Goal: Transaction & Acquisition: Purchase product/service

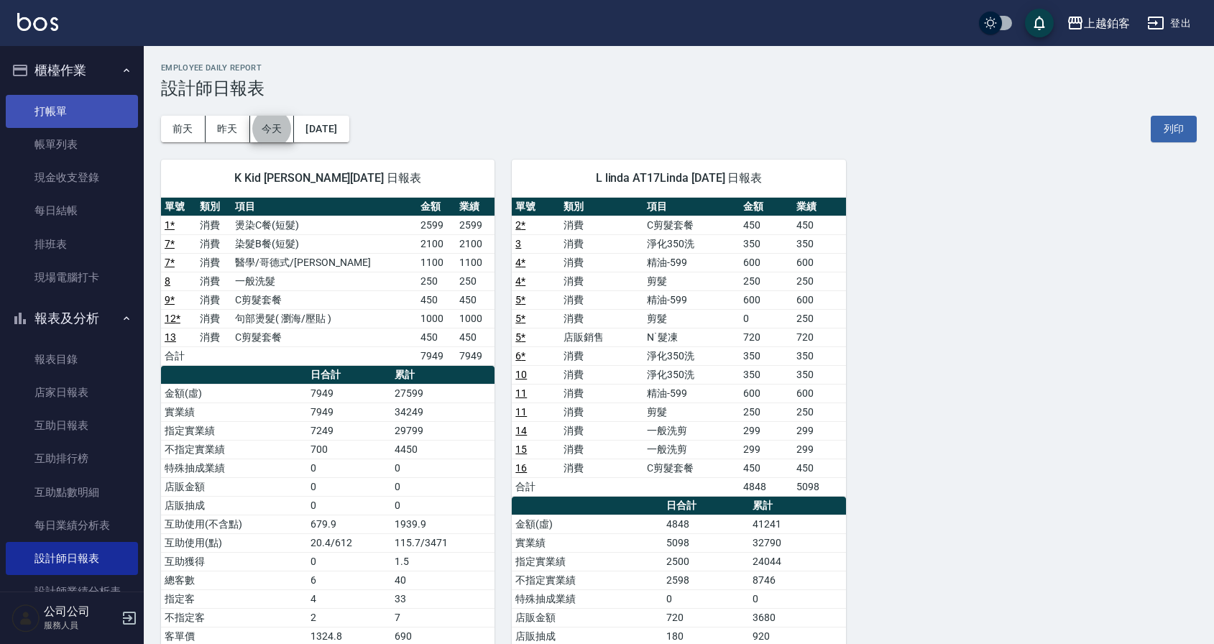
click at [53, 121] on link "打帳單" at bounding box center [72, 111] width 132 height 33
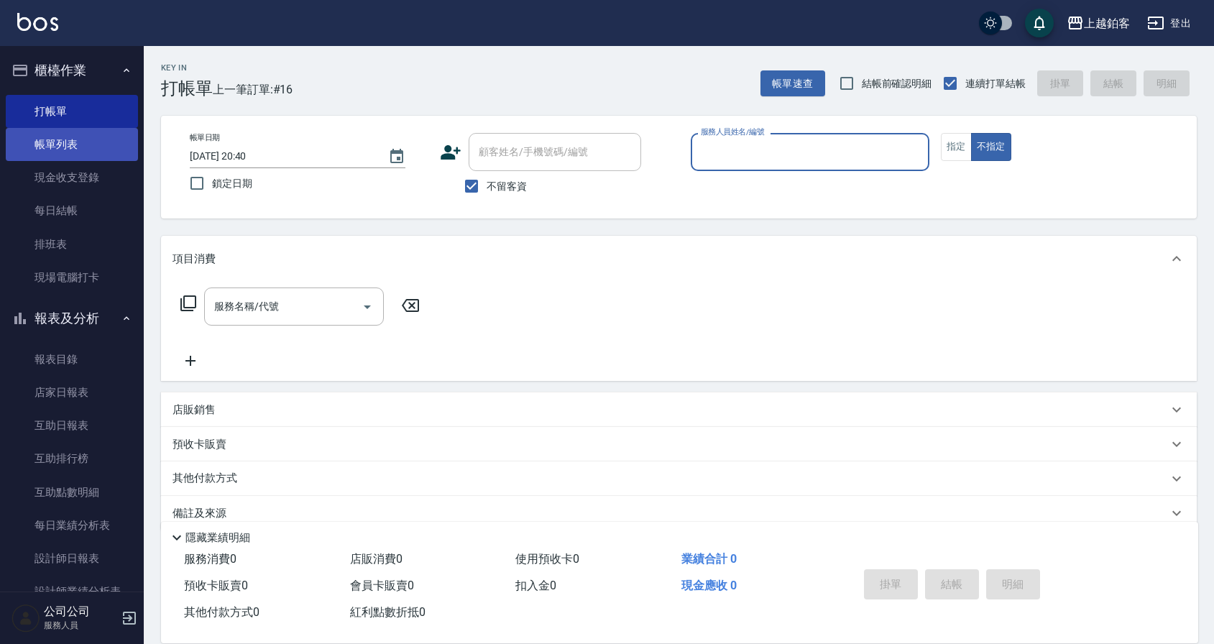
type input "ㄓ"
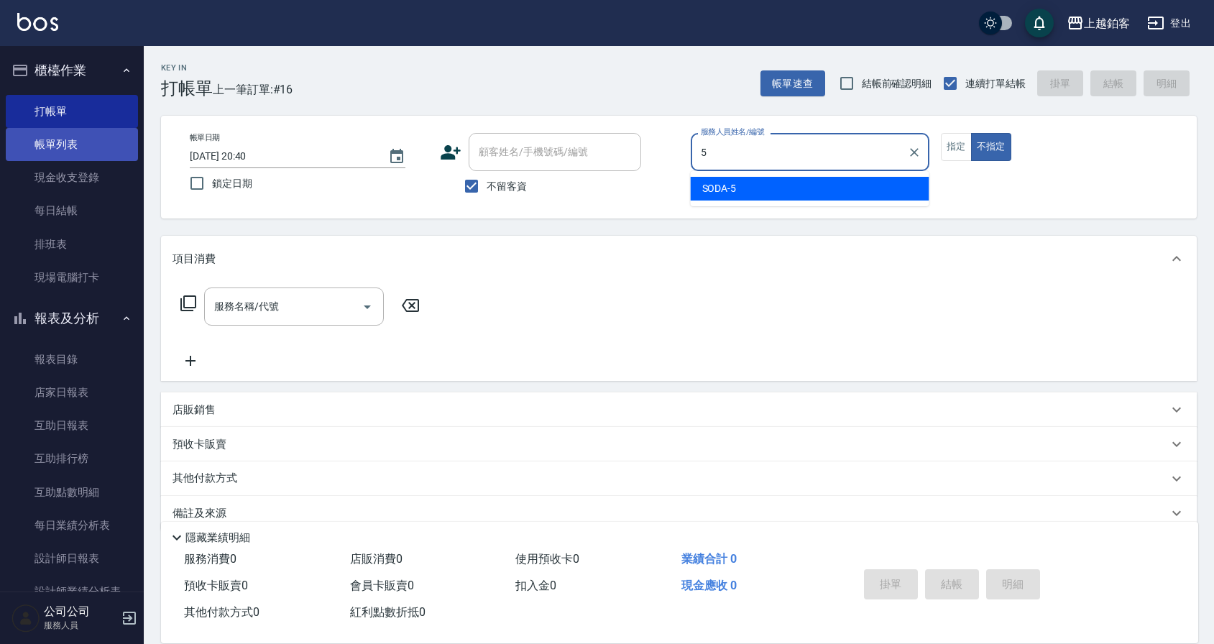
type input "SODA-5"
type button "false"
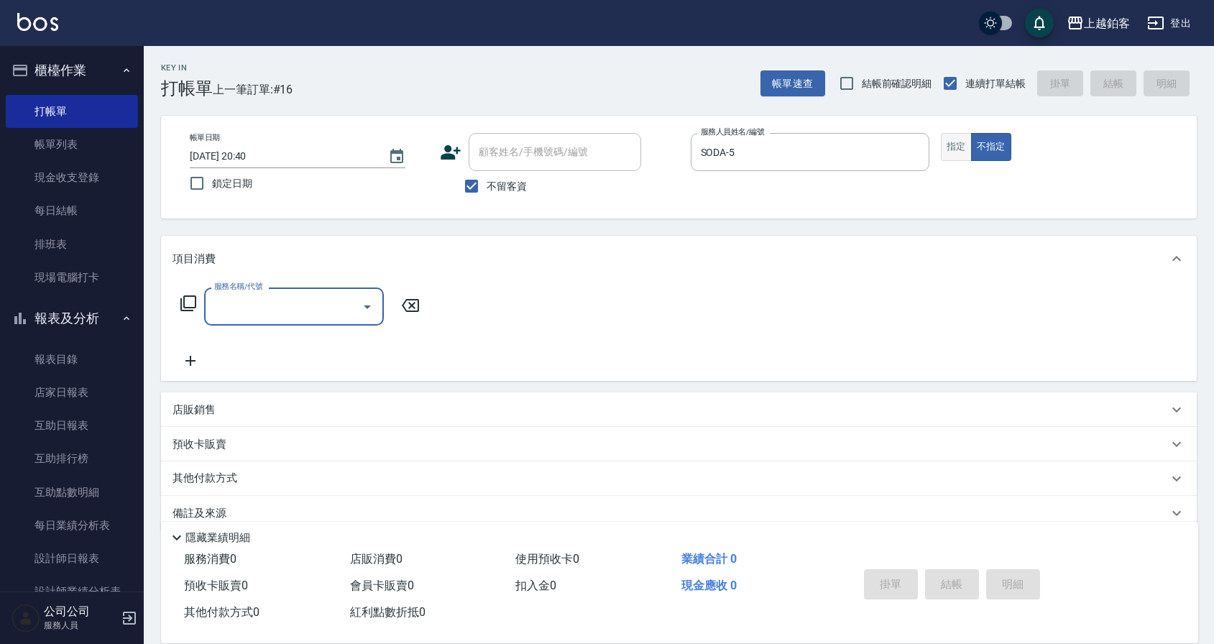
click at [961, 153] on button "指定" at bounding box center [956, 147] width 31 height 28
type button "true"
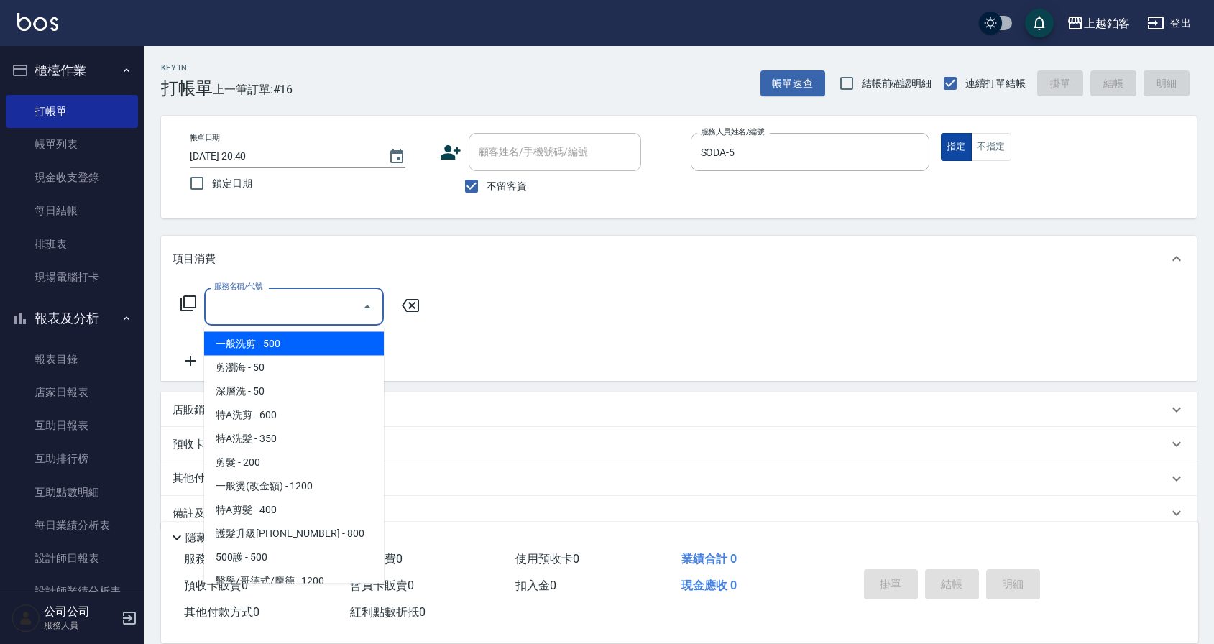
type input "一般洗剪(5)"
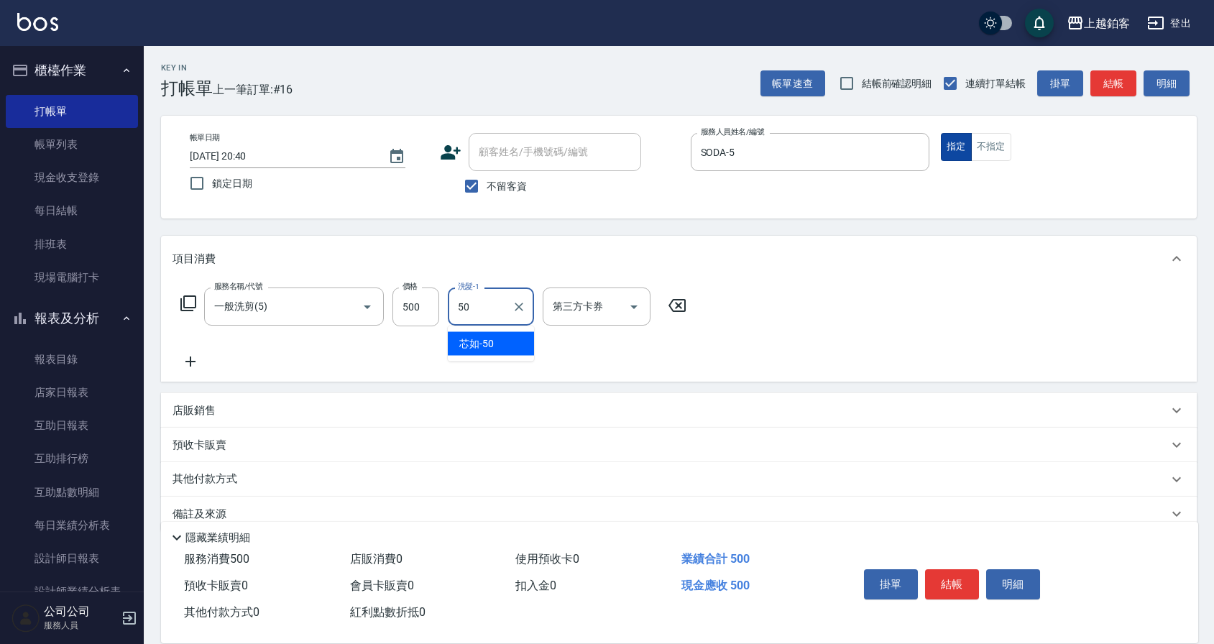
type input "芯如-50"
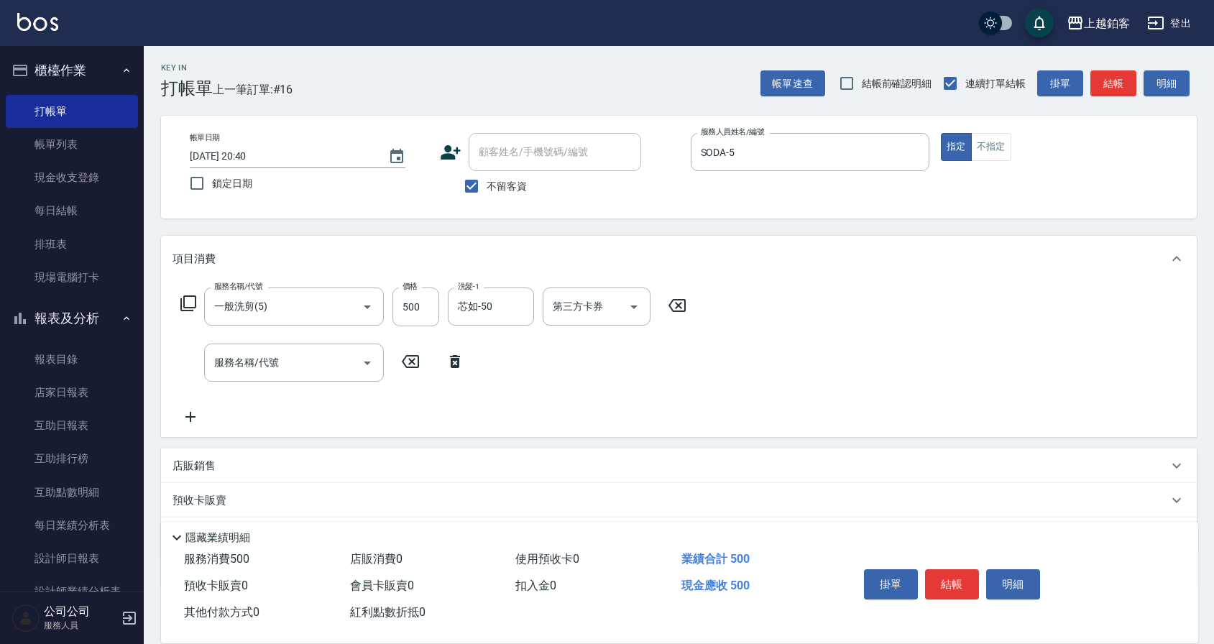
click at [215, 471] on p "店販銷售" at bounding box center [193, 465] width 43 height 15
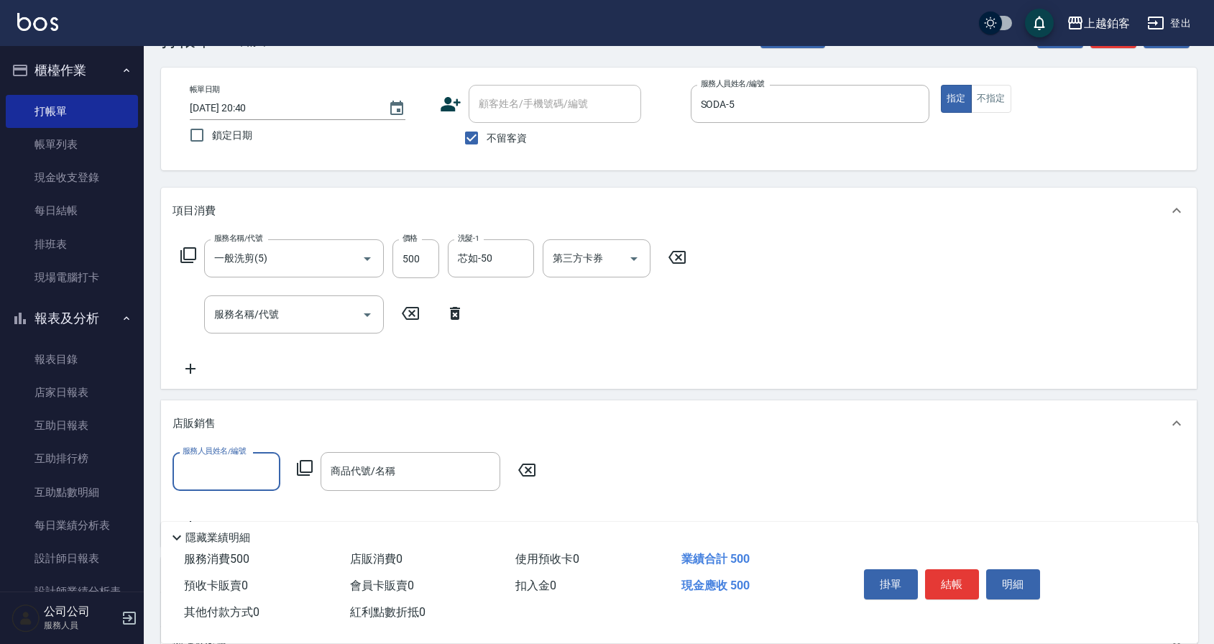
scroll to position [63, 0]
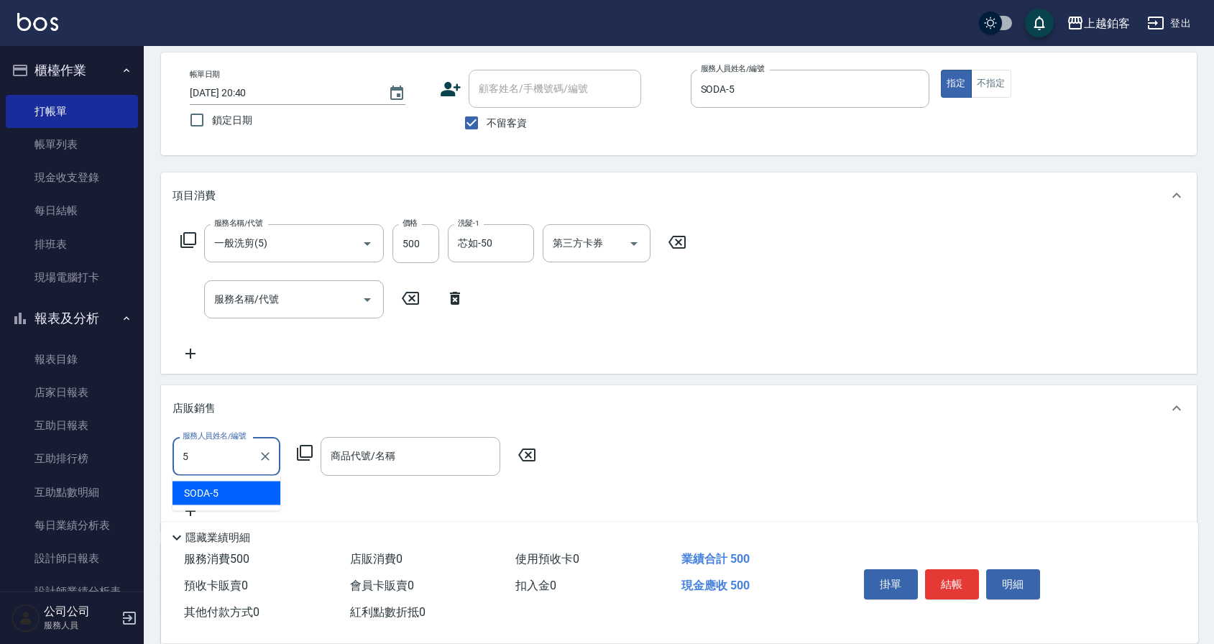
type input "SODA-5"
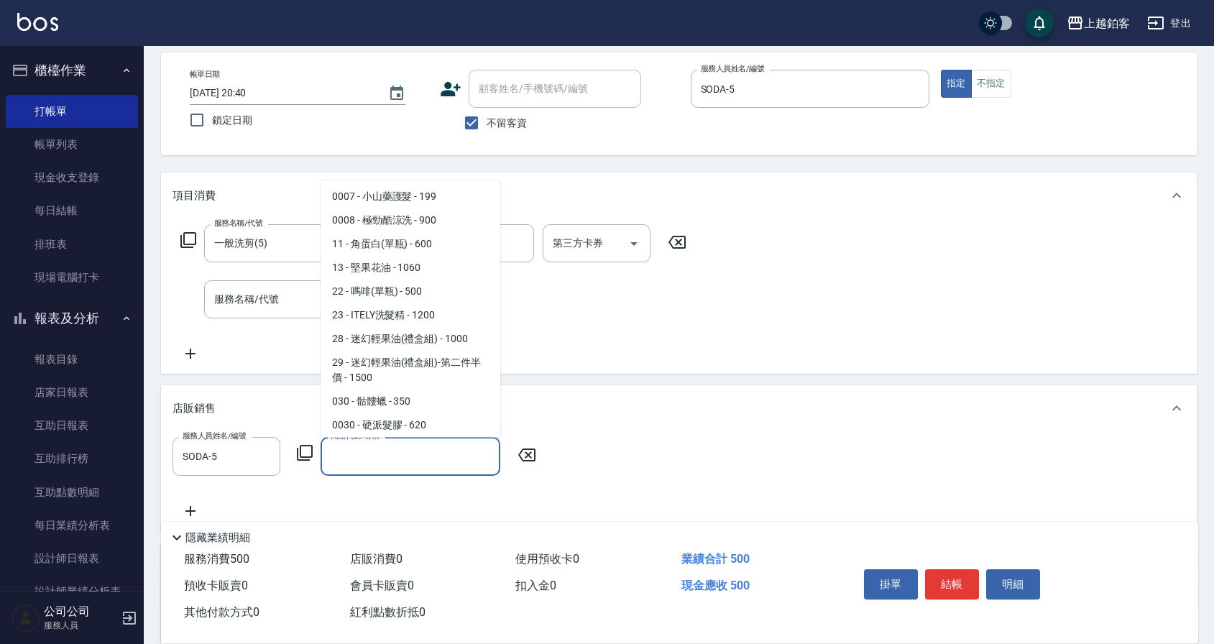
scroll to position [428, 0]
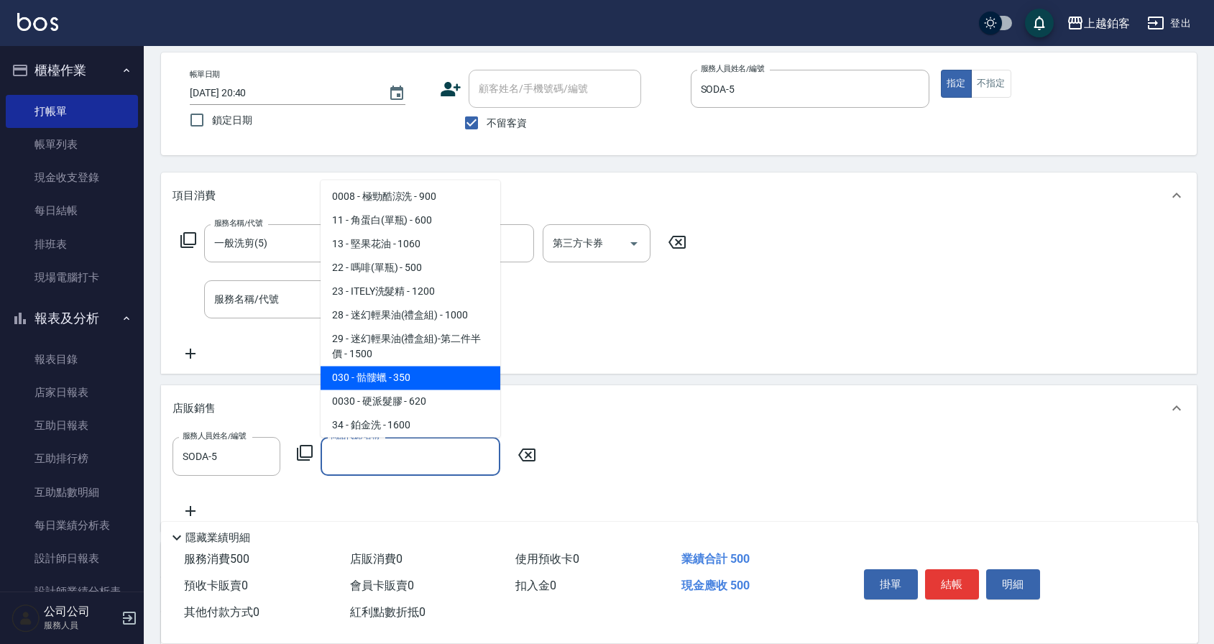
type input "骷髏蠟"
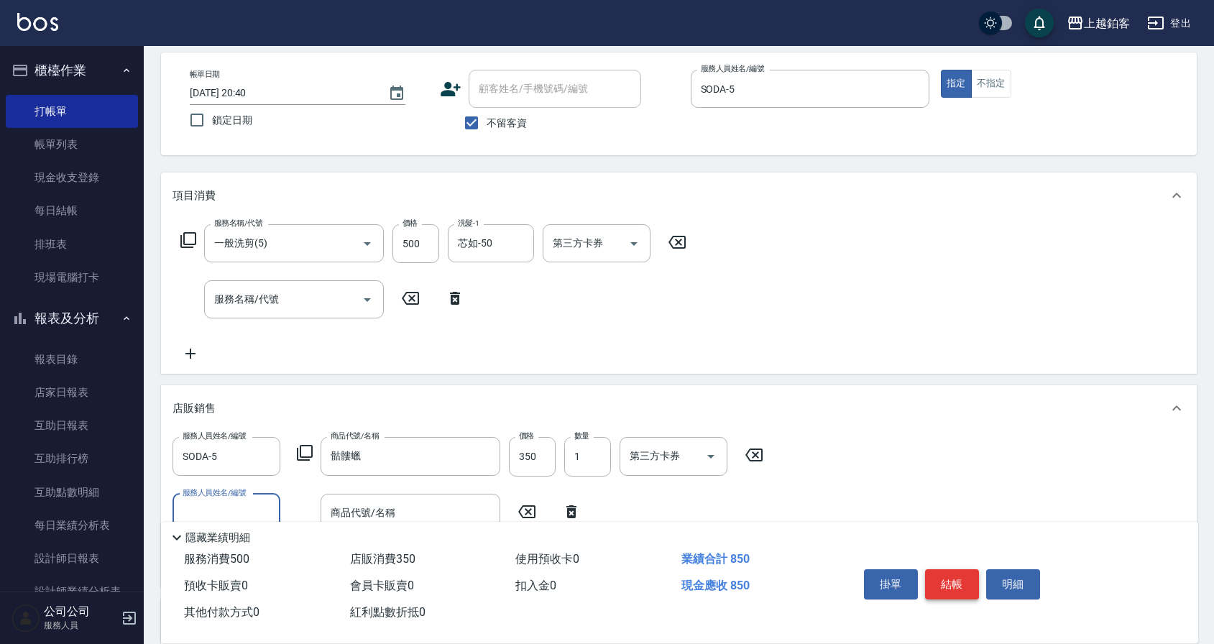
click at [940, 589] on button "結帳" at bounding box center [952, 584] width 54 height 30
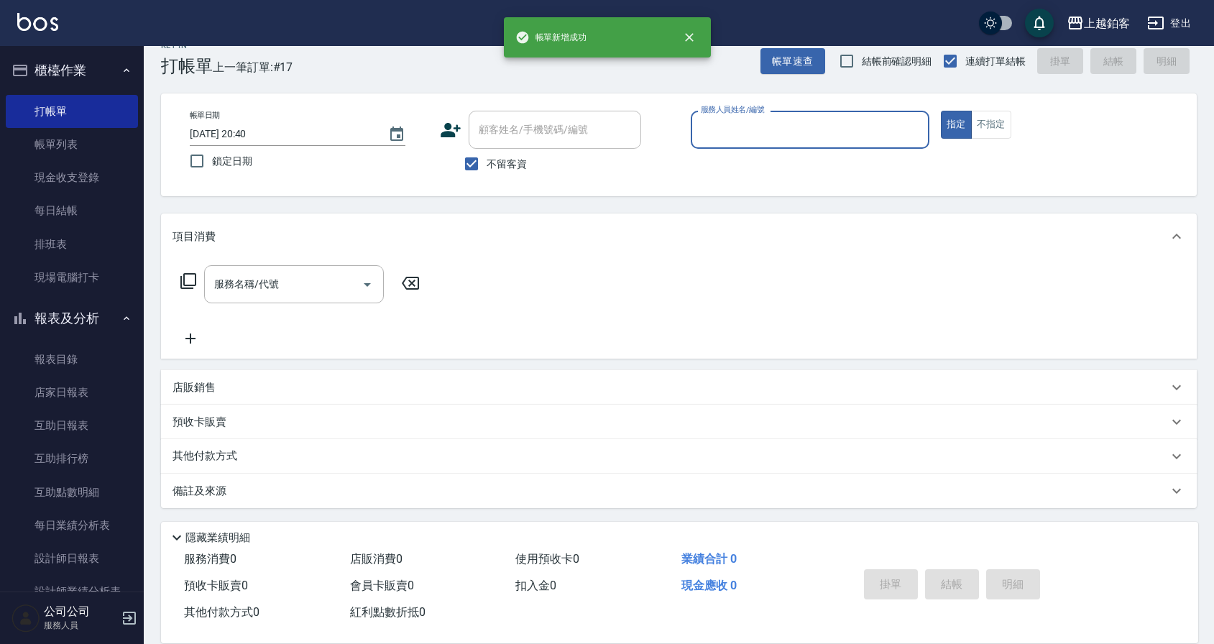
scroll to position [22, 0]
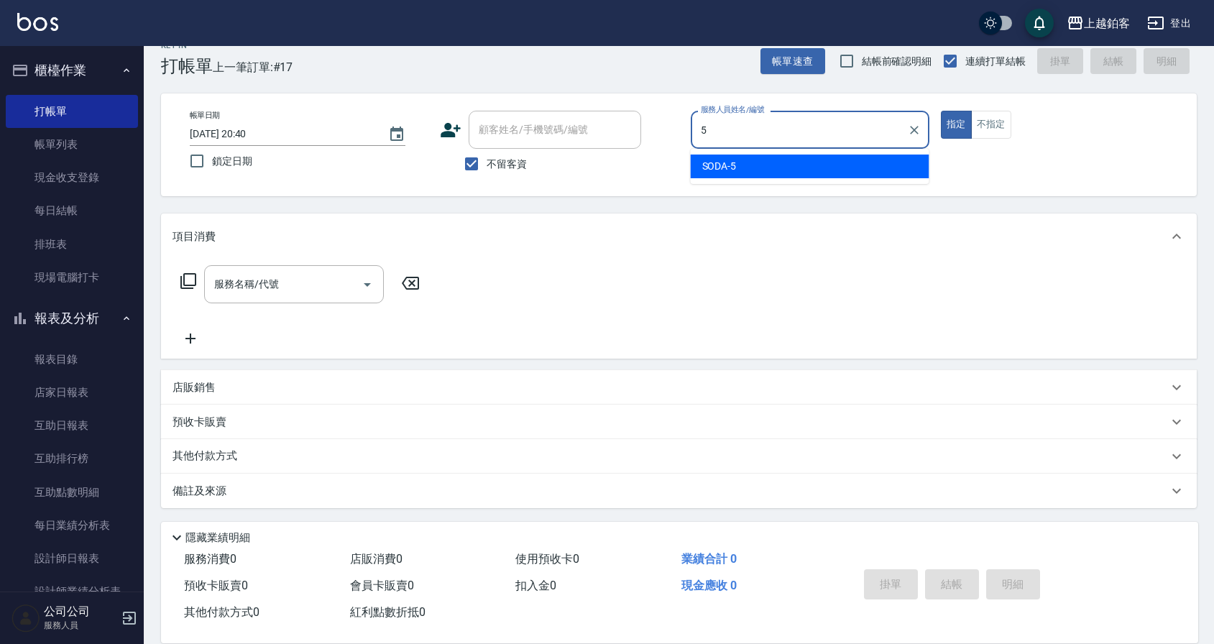
type input "SODA-5"
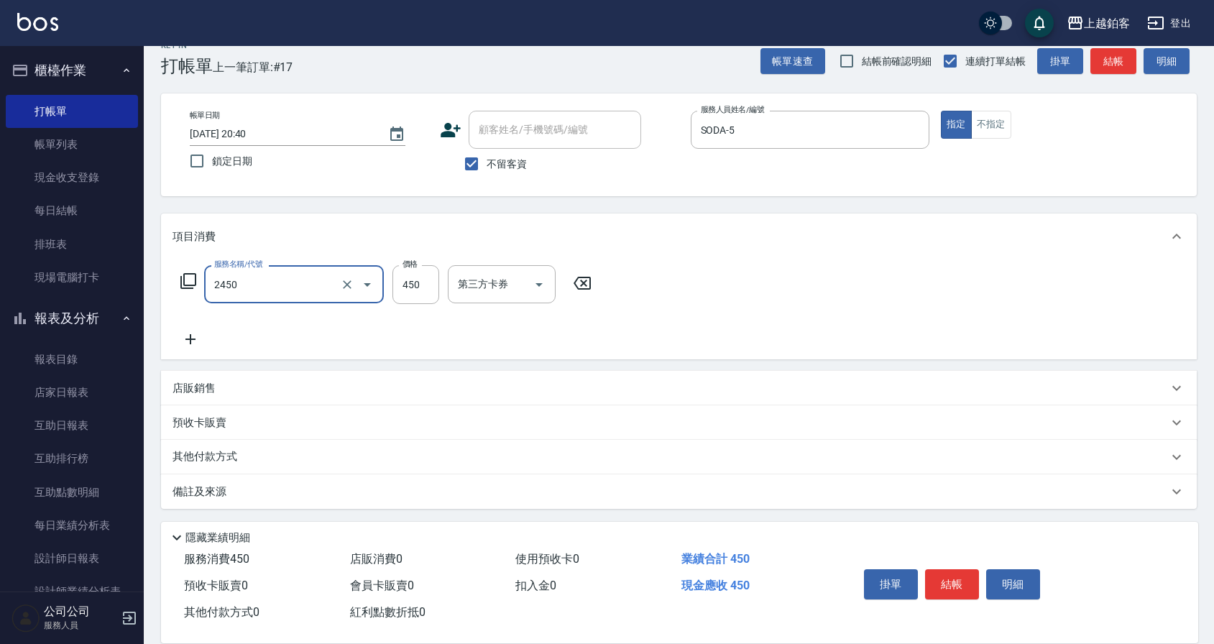
type input "C剪髮套餐(2450)"
type input "550"
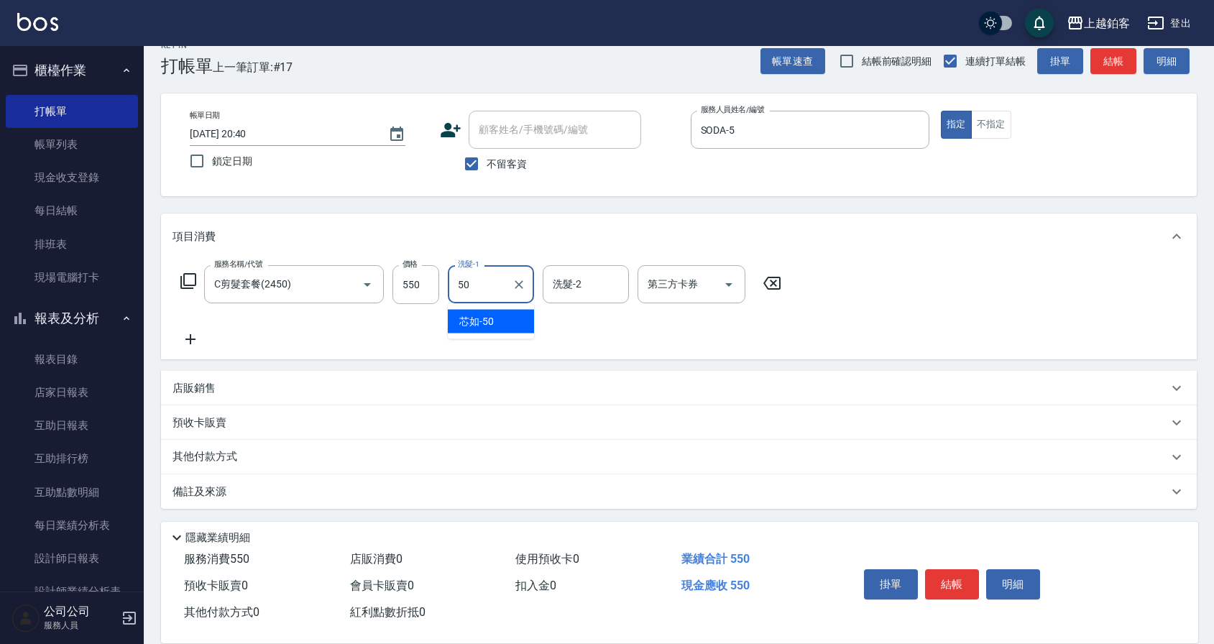
type input "芯如-50"
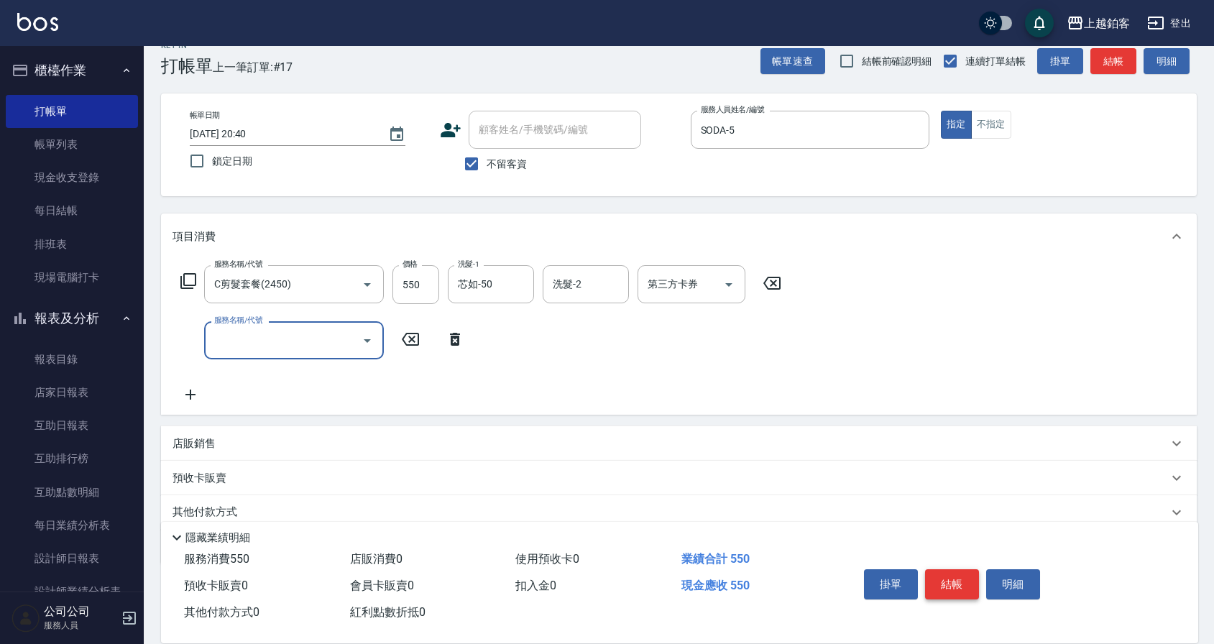
click at [961, 569] on button "結帳" at bounding box center [952, 584] width 54 height 30
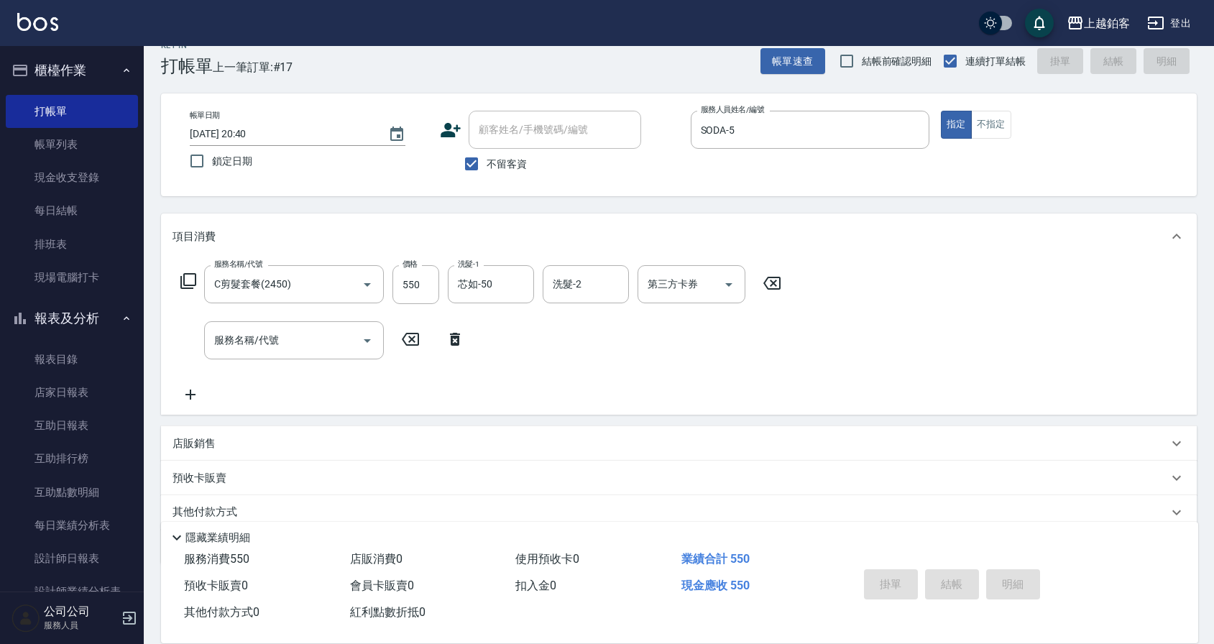
type input "2025/09/08 20:50"
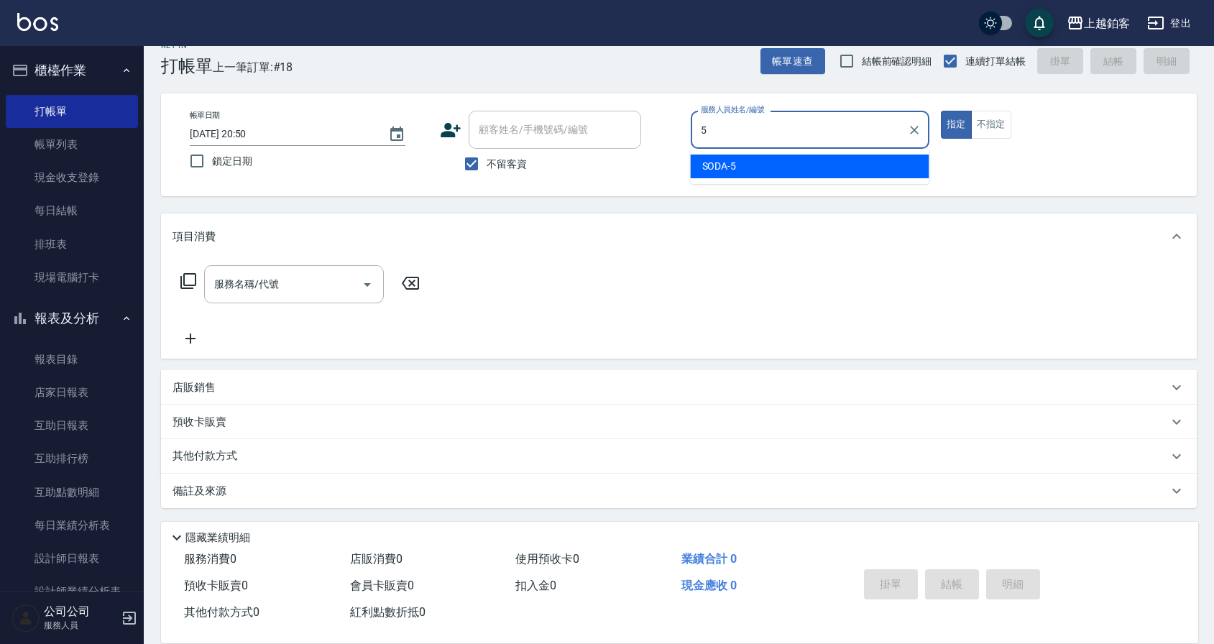
type input "SODA-5"
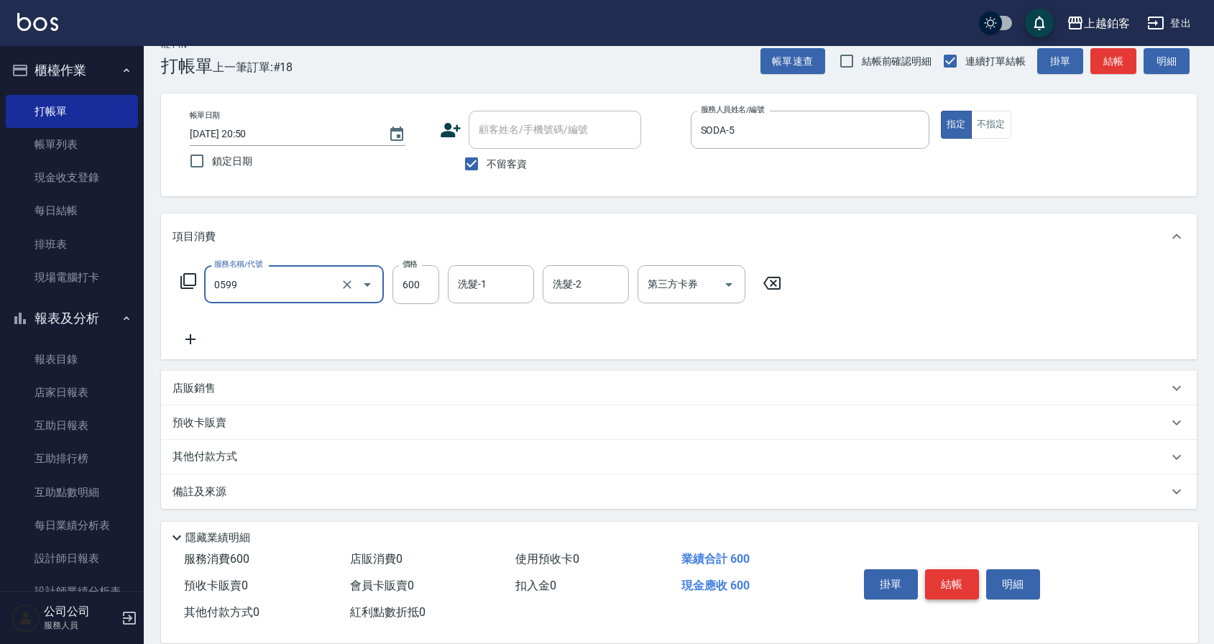
type input "精油-599(0599)"
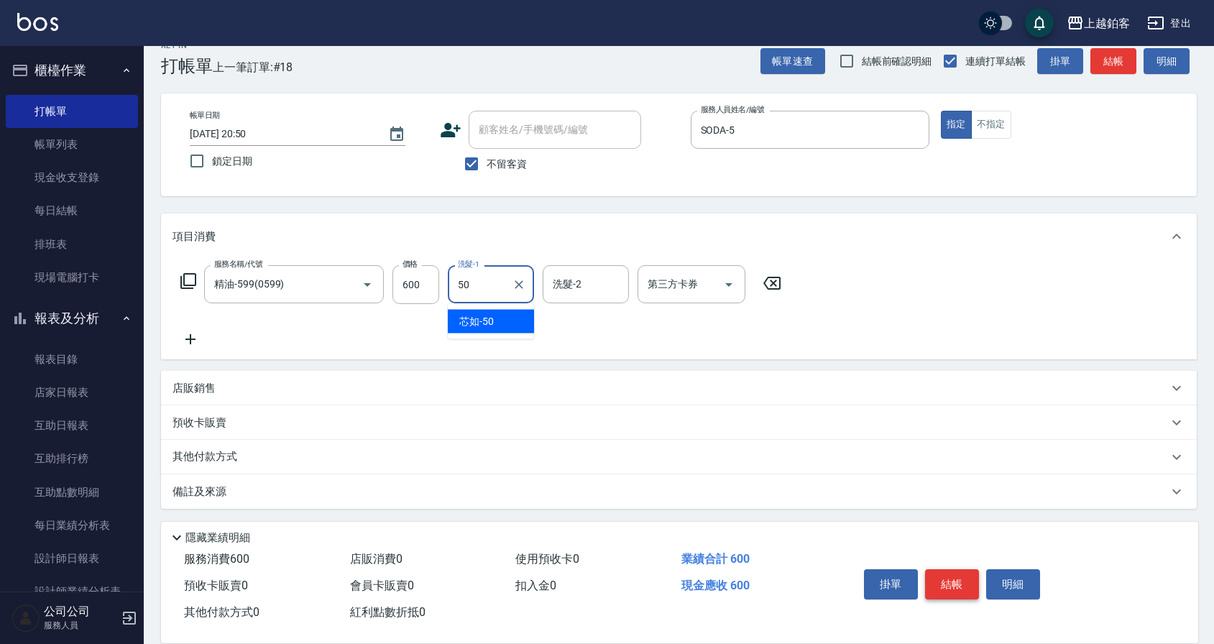
type input "芯如-50"
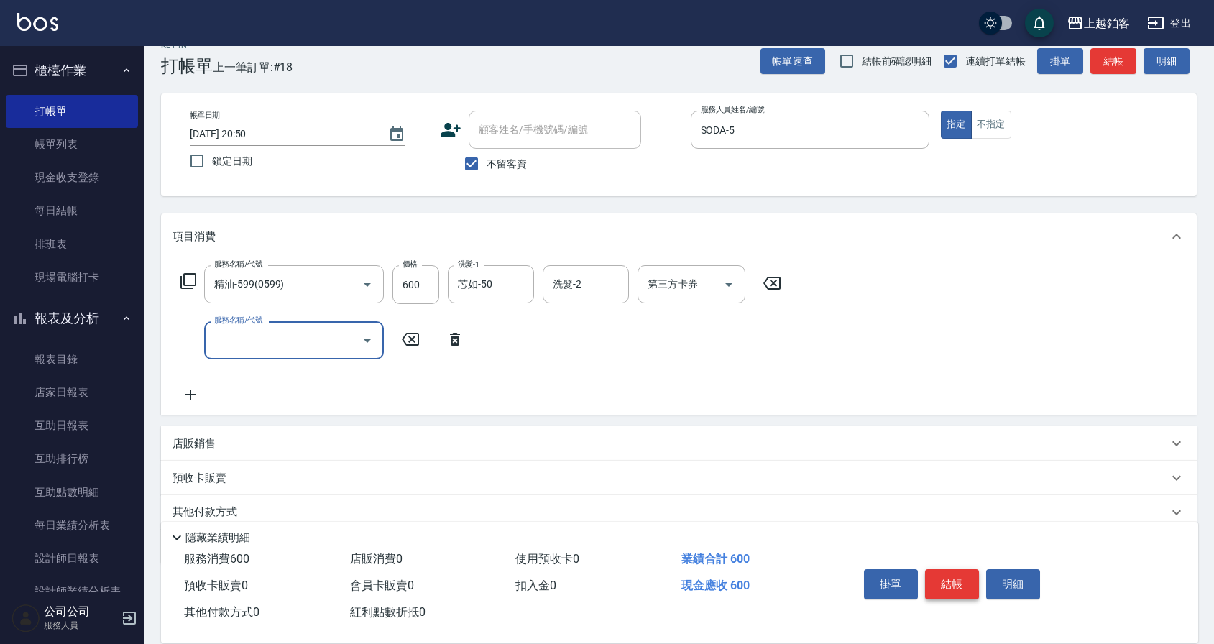
click at [945, 571] on button "結帳" at bounding box center [952, 584] width 54 height 30
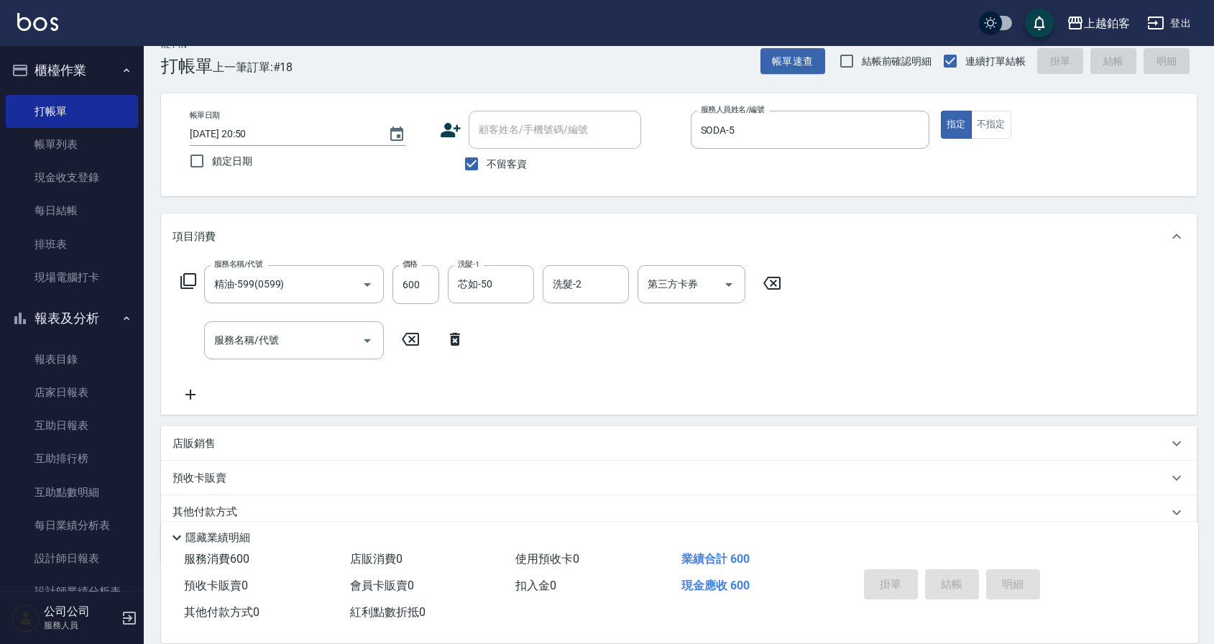
type input "2025/09/08 20:54"
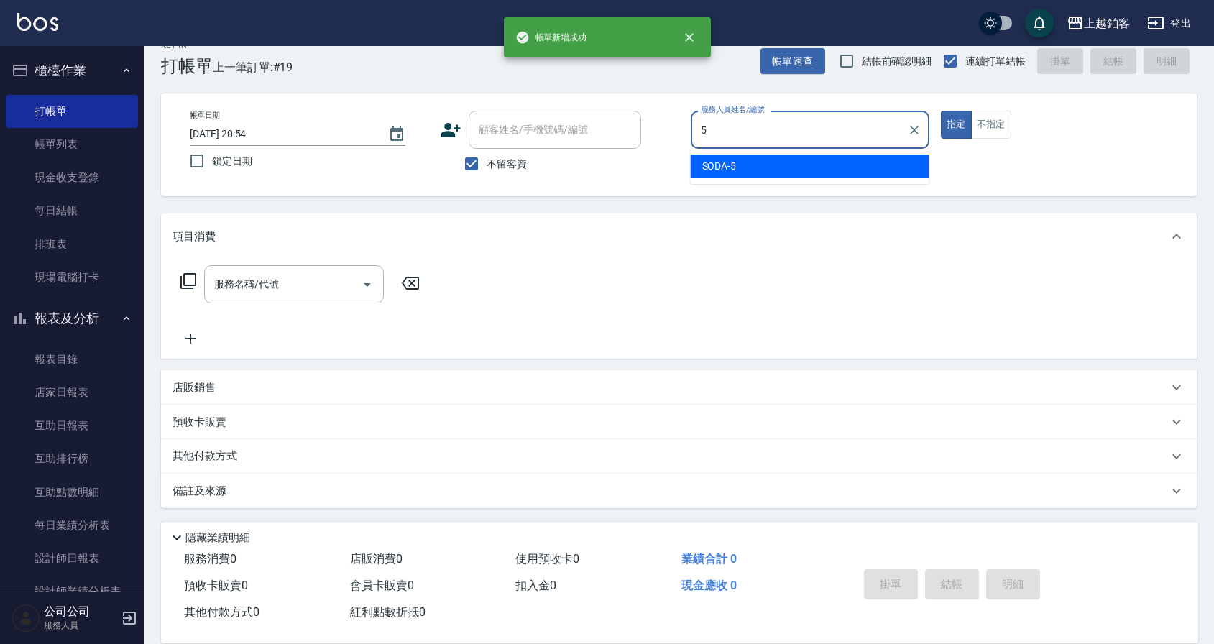
type input "SODA-5"
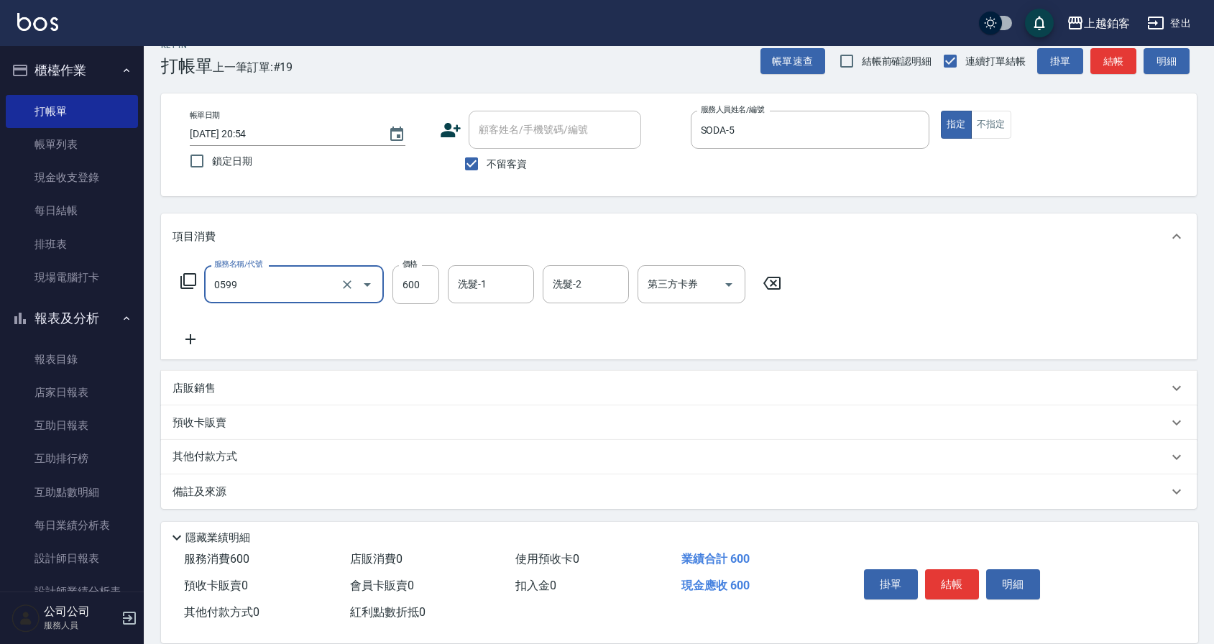
type input "精油-599(0599)"
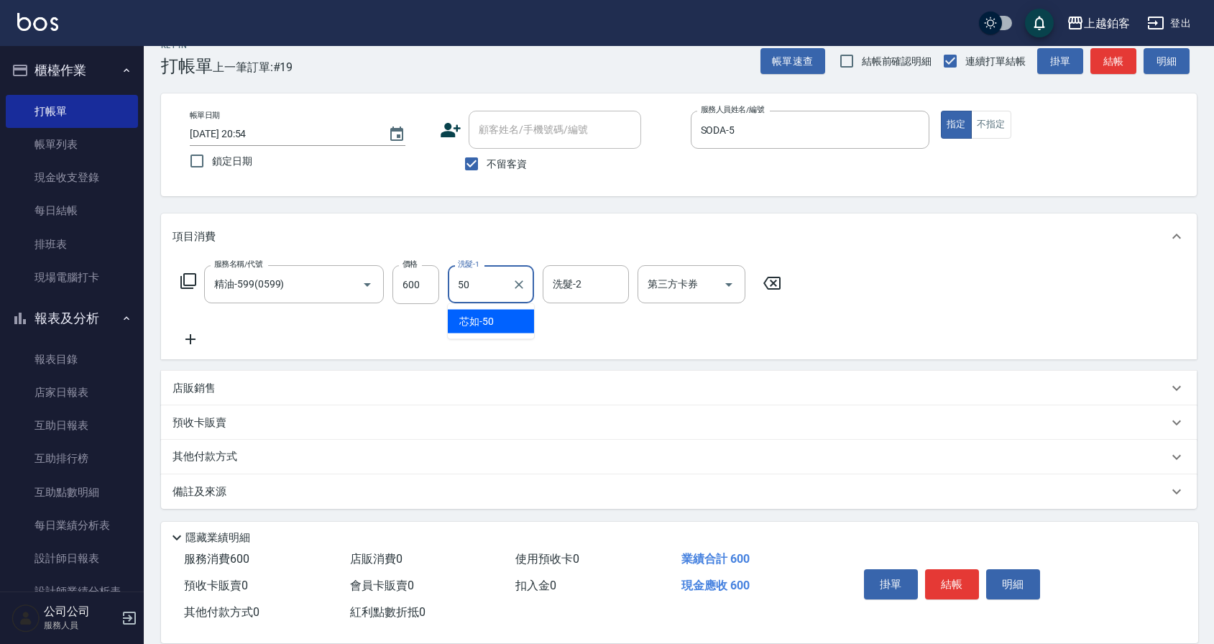
type input "芯如-50"
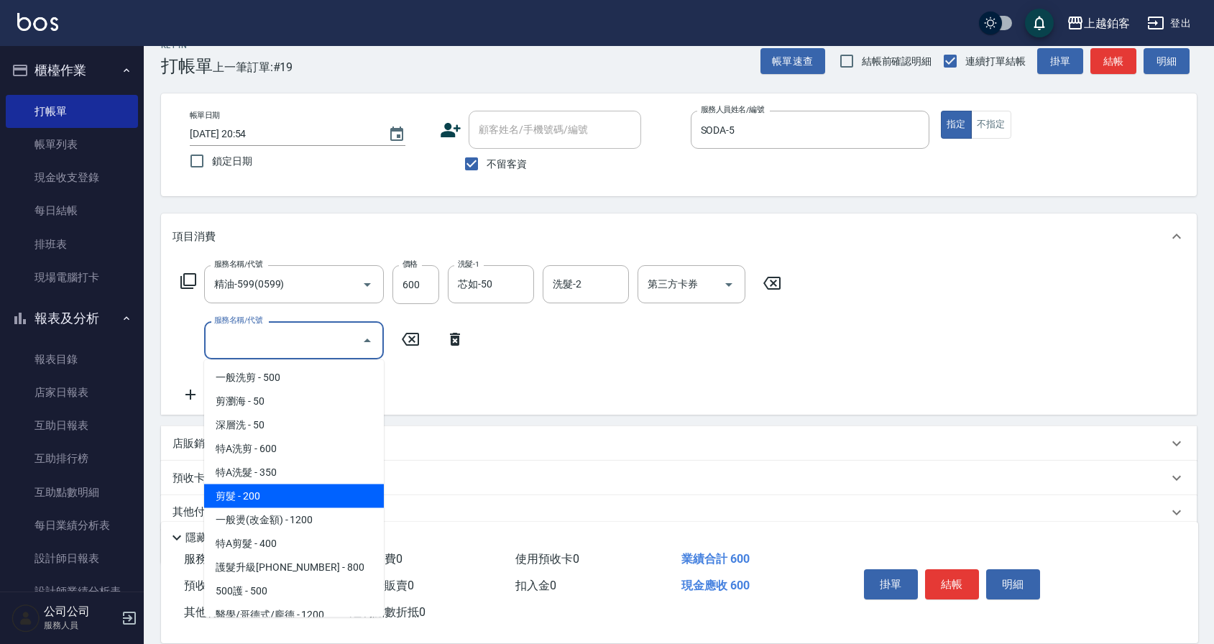
type input "剪髮(200)"
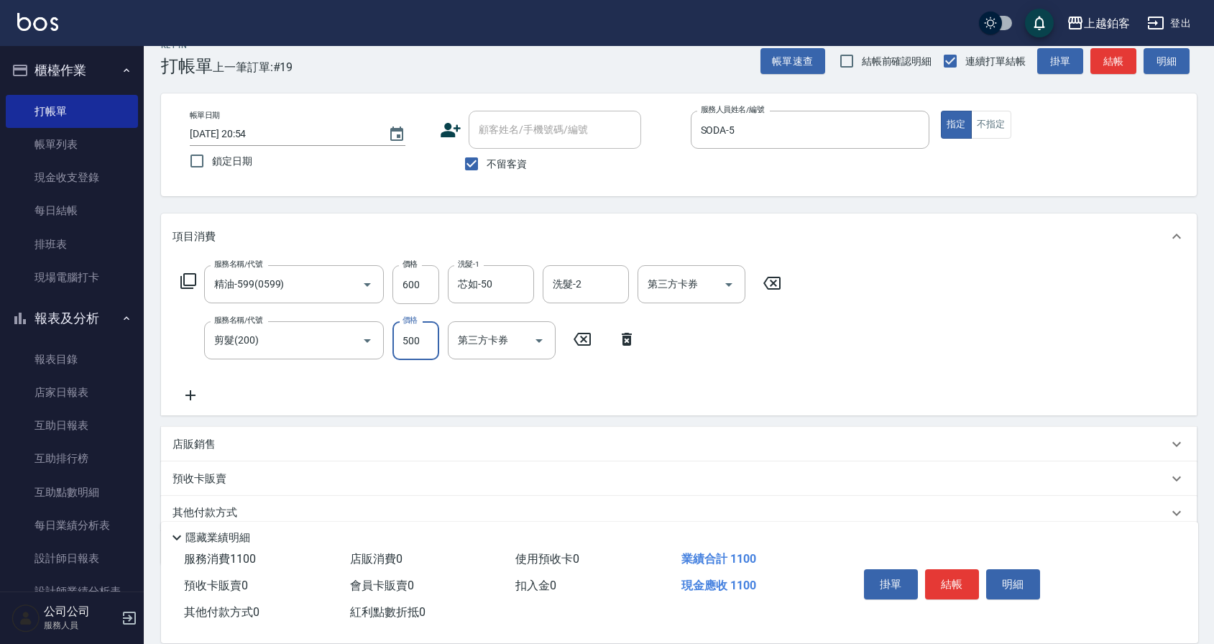
type input "500"
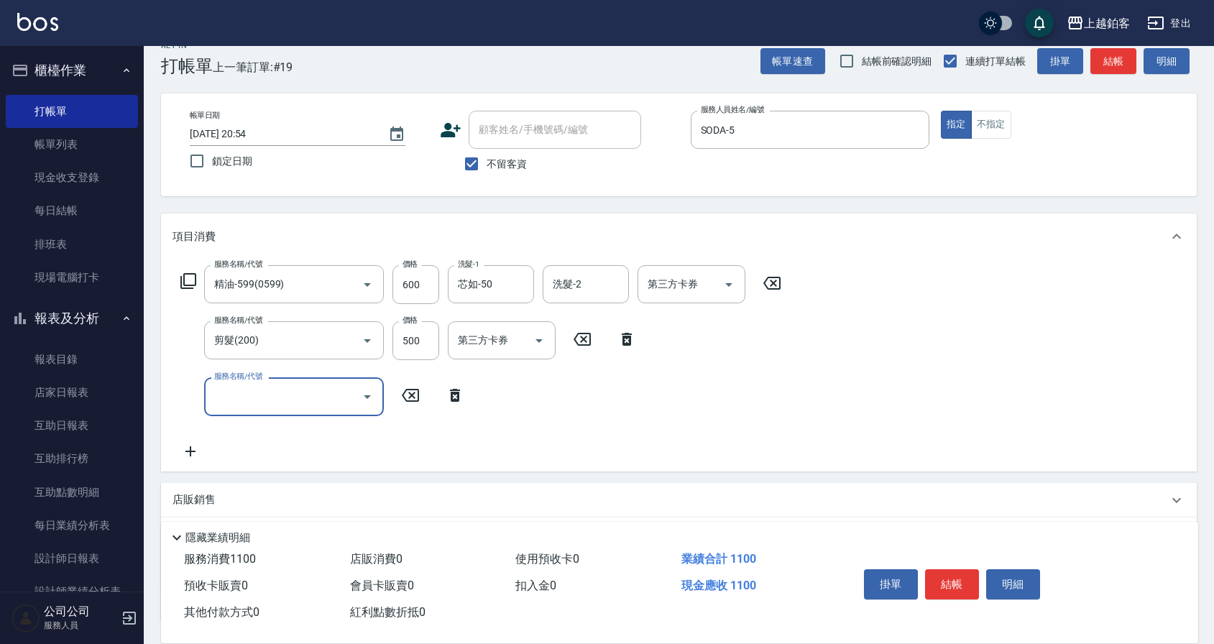
scroll to position [85, 0]
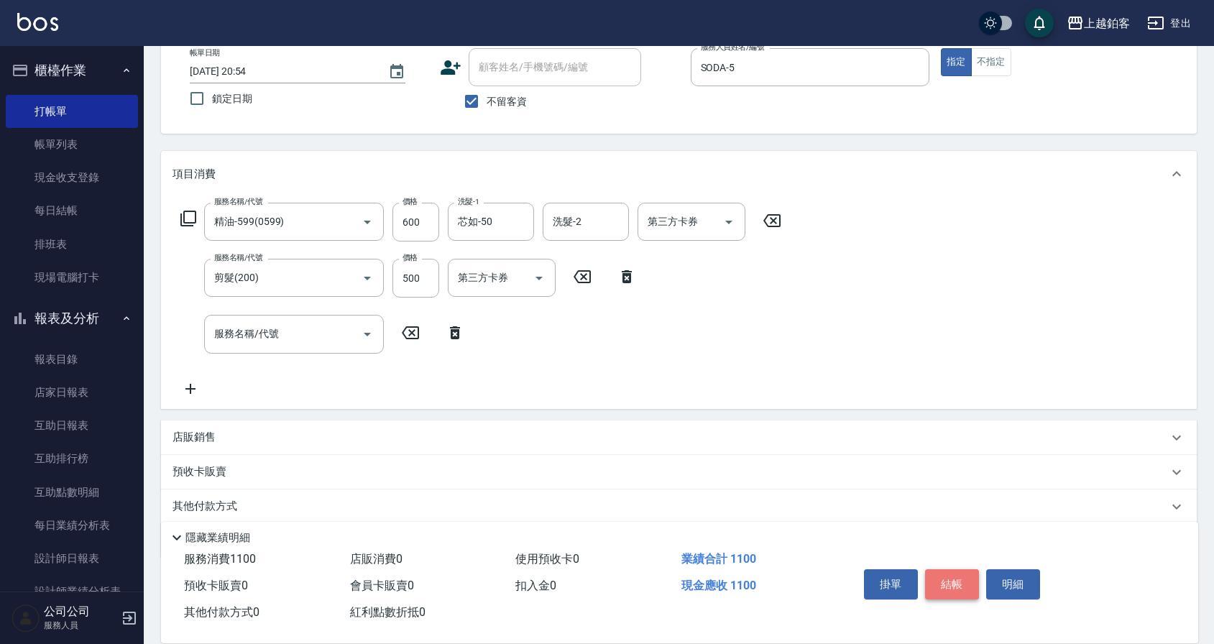
click at [962, 584] on button "結帳" at bounding box center [952, 584] width 54 height 30
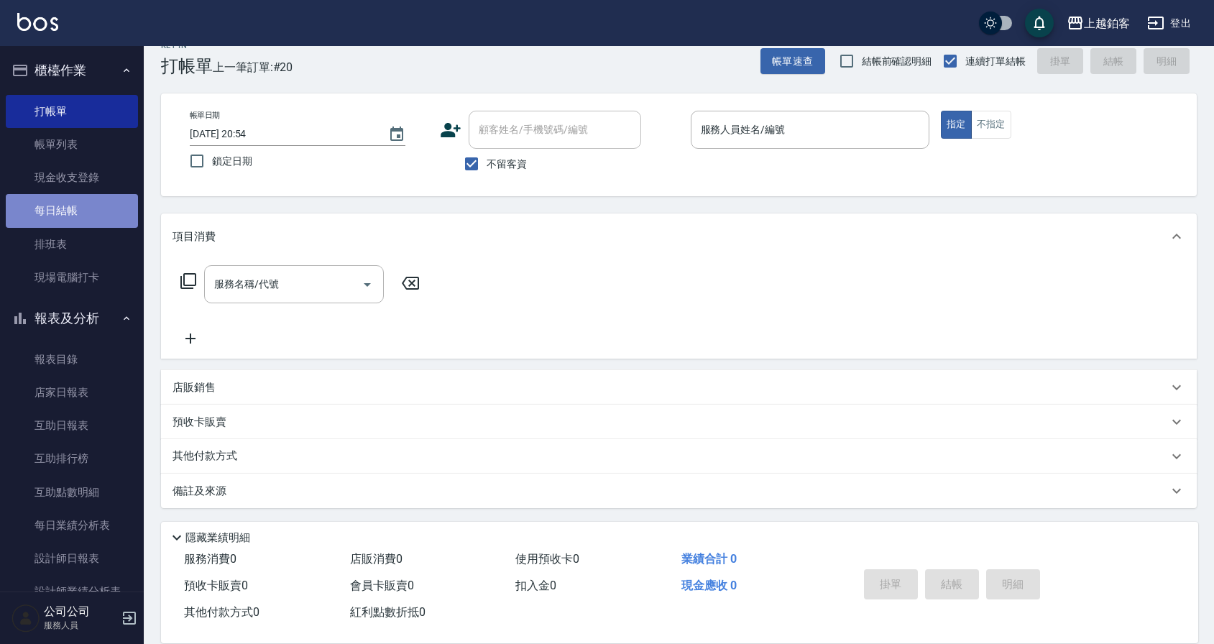
click at [91, 207] on link "每日結帳" at bounding box center [72, 210] width 132 height 33
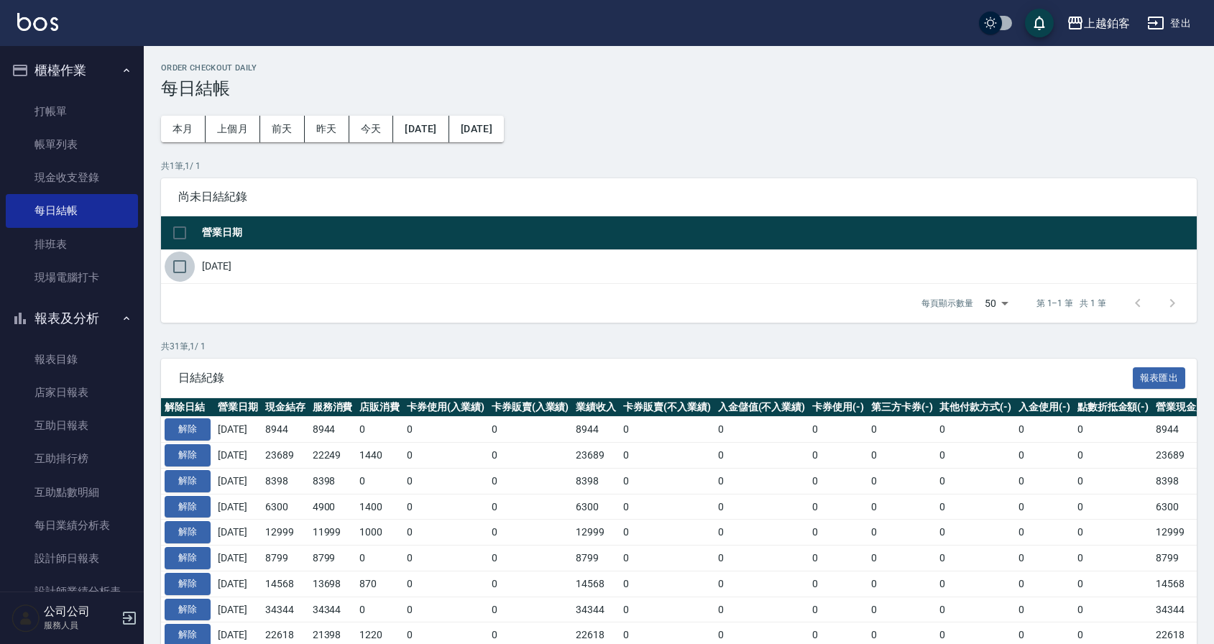
click at [188, 266] on input "checkbox" at bounding box center [180, 266] width 30 height 30
checkbox input "true"
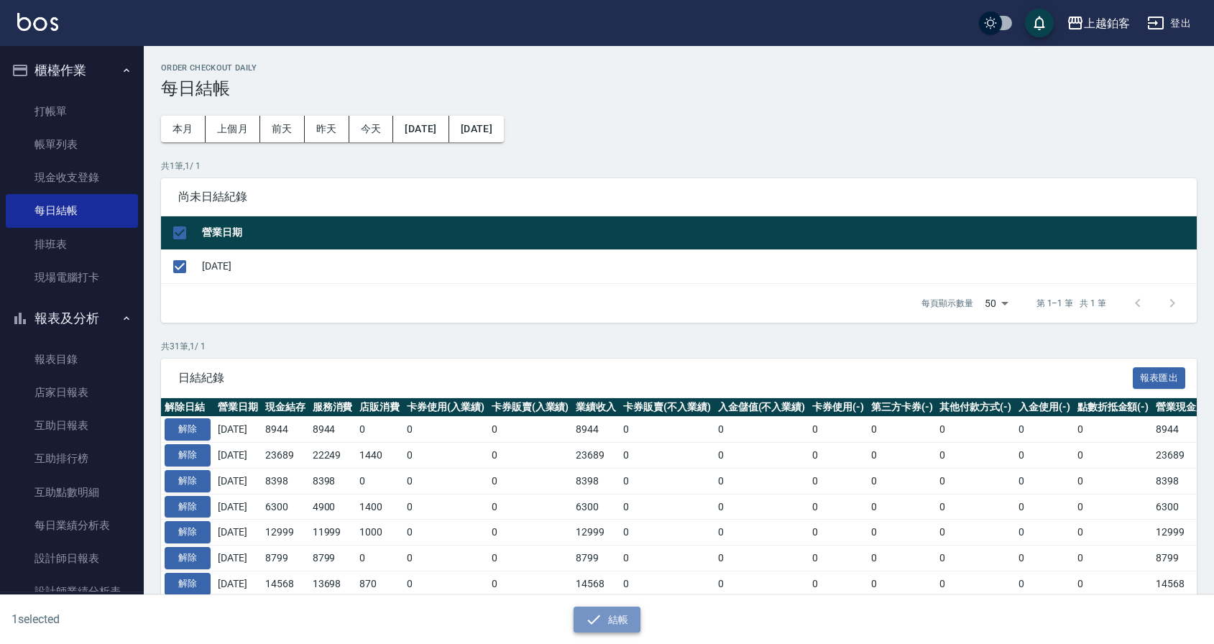
click at [604, 627] on button "結帳" at bounding box center [606, 619] width 67 height 27
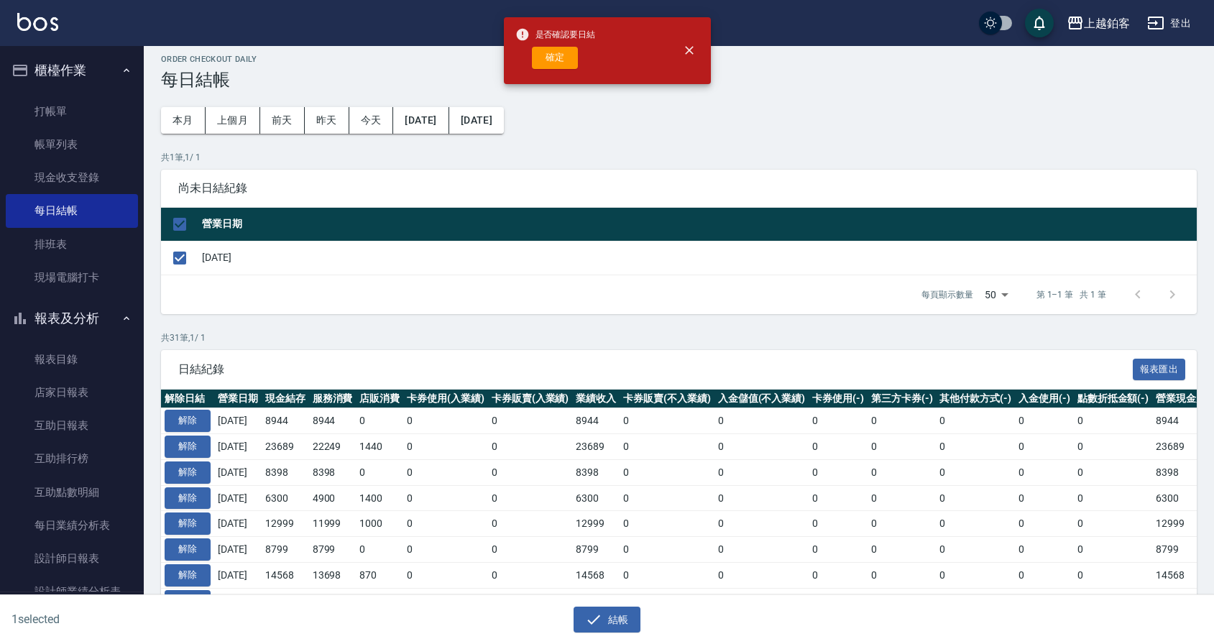
scroll to position [10, 0]
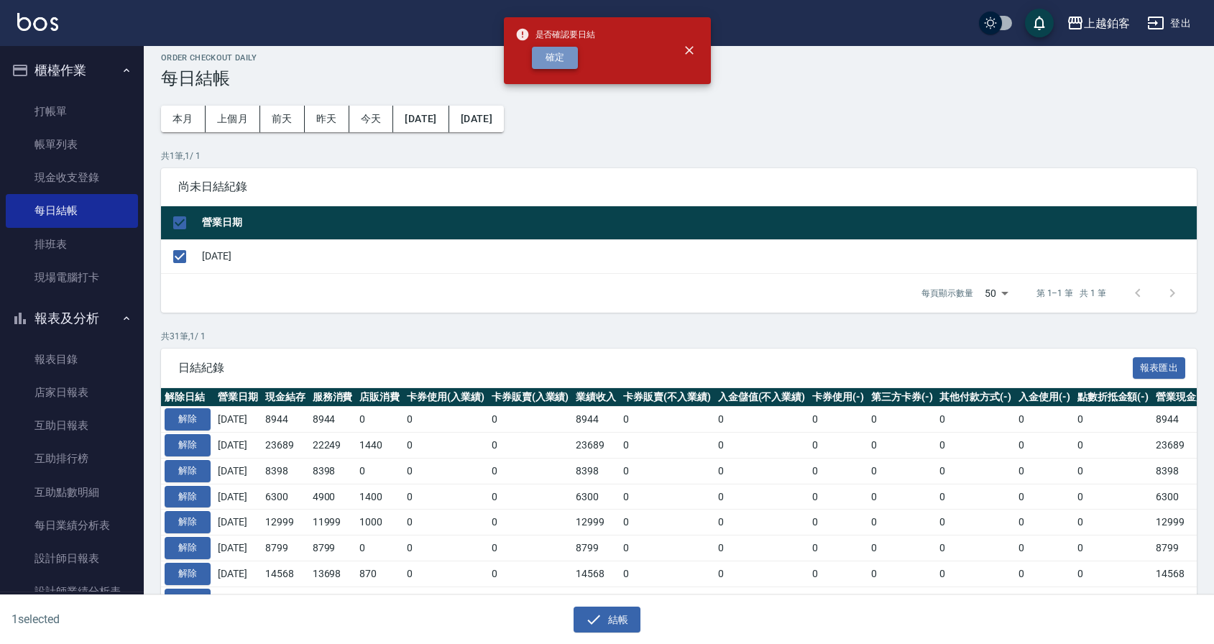
click at [566, 59] on button "確定" at bounding box center [555, 58] width 46 height 22
checkbox input "false"
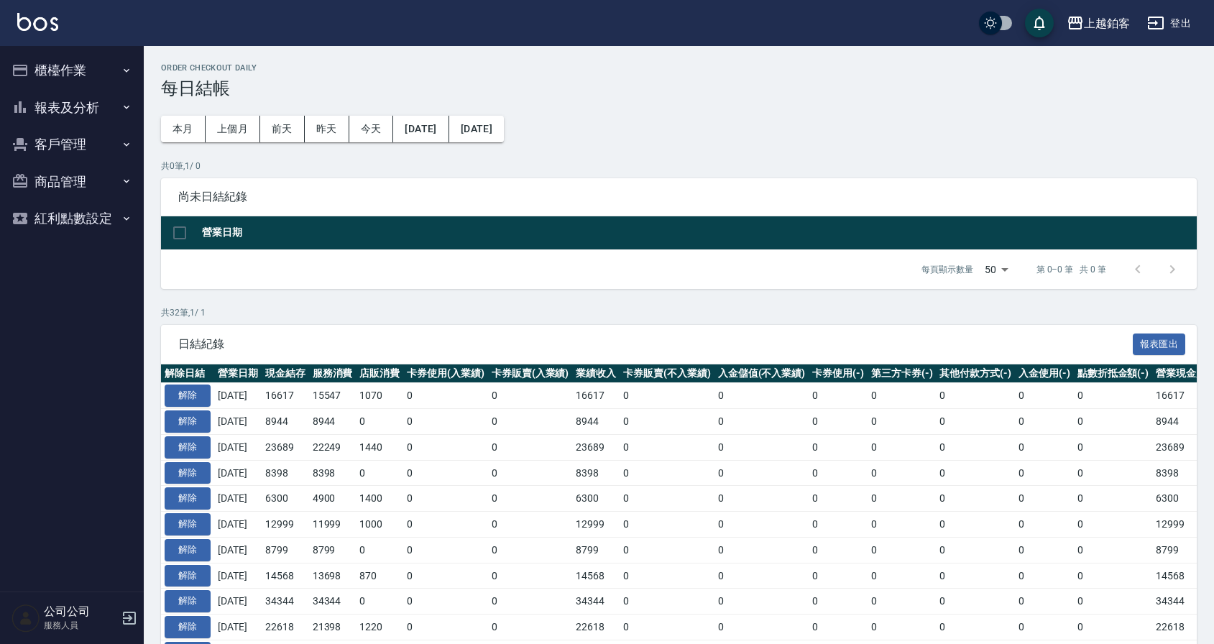
scroll to position [10, 0]
